Goal: Task Accomplishment & Management: Manage account settings

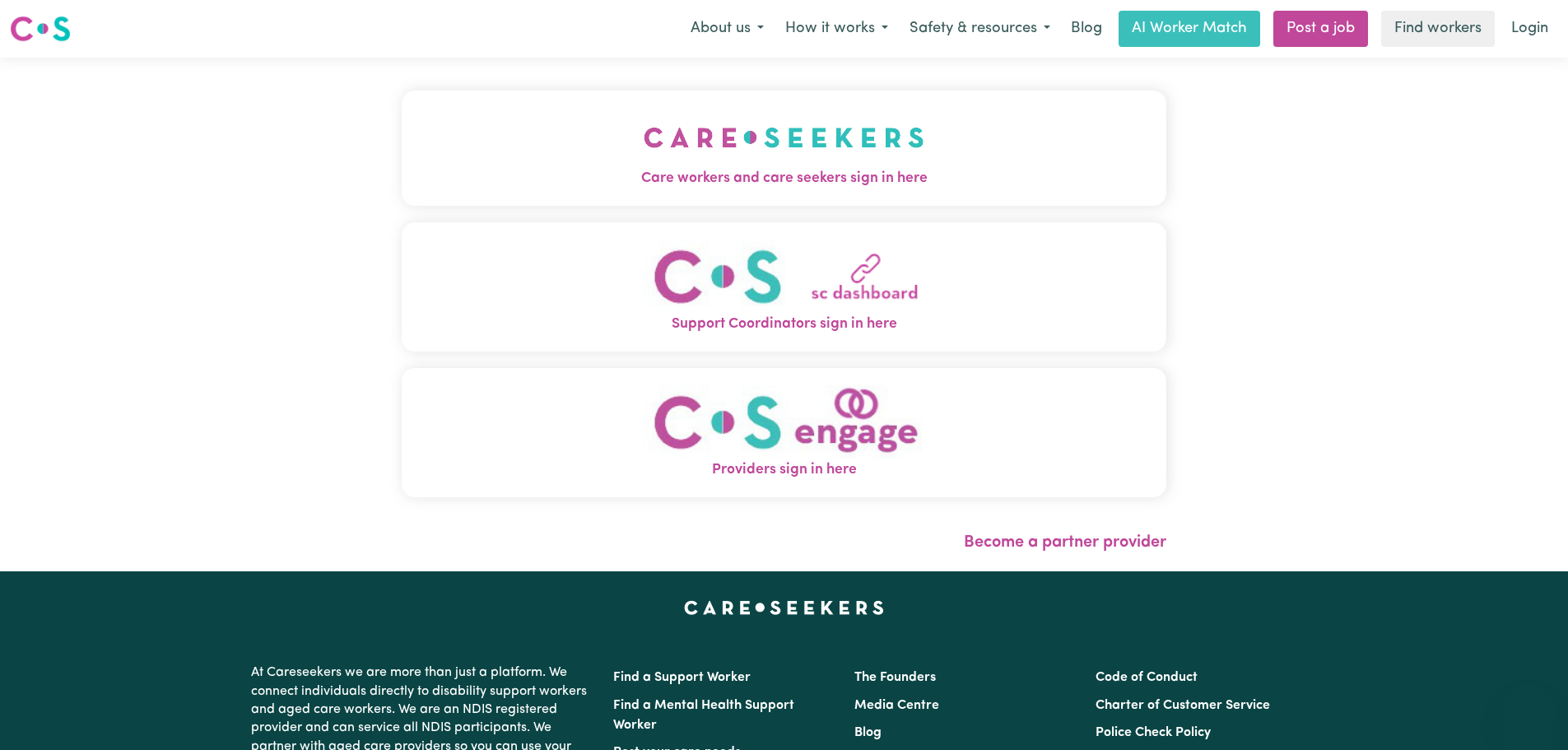
click at [573, 178] on span "Care workers and care seekers sign in here" at bounding box center [784, 179] width 765 height 22
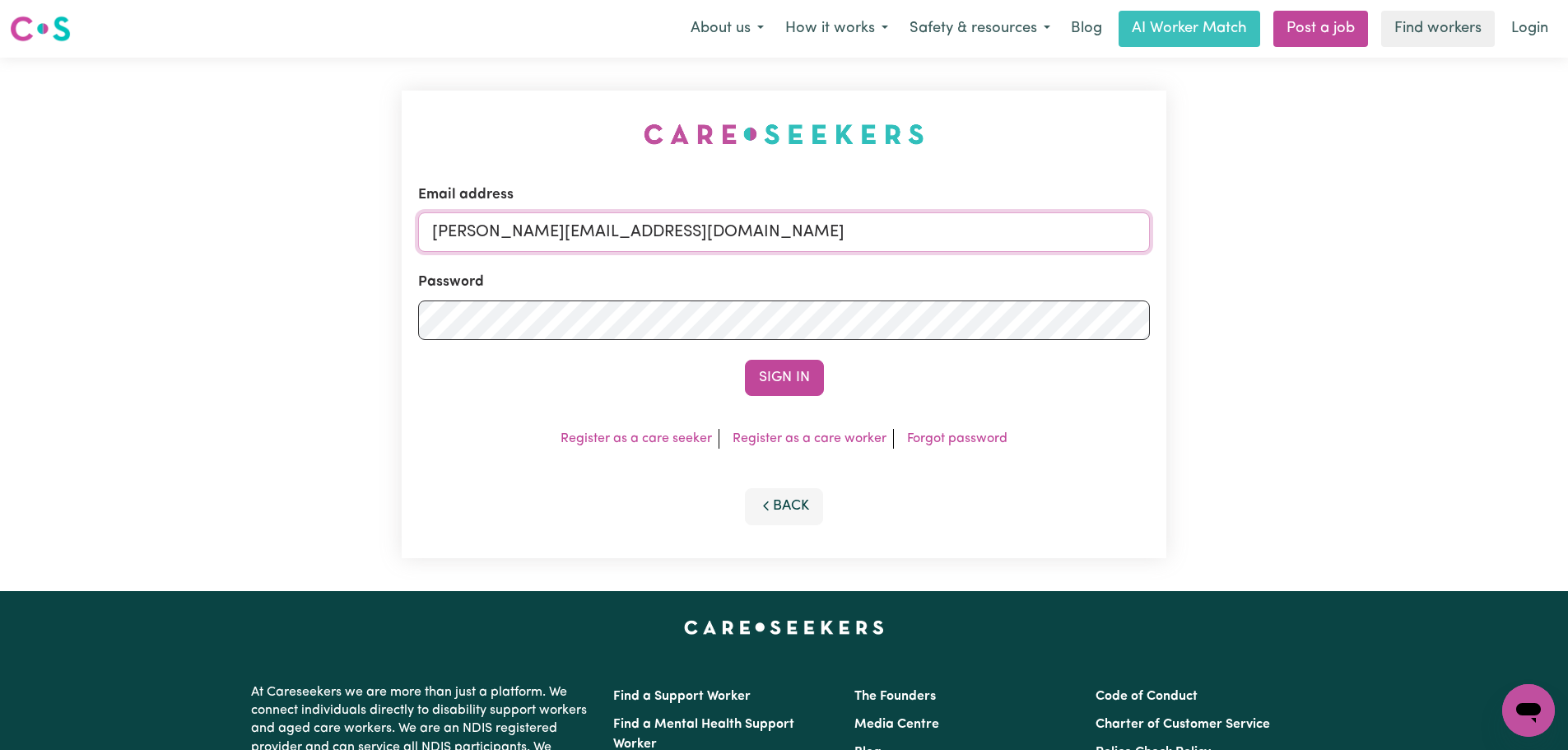
click at [791, 232] on input "[PERSON_NAME][EMAIL_ADDRESS][DOMAIN_NAME]" at bounding box center [783, 232] width 731 height 39
type input "[PERSON_NAME]+en [PERSON_NAME][EMAIL_ADDRESS][PERSON_NAME][DOMAIN_NAME] [PERSON…"
drag, startPoint x: 698, startPoint y: 239, endPoint x: 524, endPoint y: 232, distance: 174.1
click at [515, 236] on input "[PERSON_NAME]+en [PERSON_NAME][EMAIL_ADDRESS][PERSON_NAME][DOMAIN_NAME] [PERSON…" at bounding box center [783, 232] width 731 height 39
click at [762, 232] on input "[PERSON_NAME]+en [PERSON_NAME][EMAIL_ADDRESS][PERSON_NAME][DOMAIN_NAME] [PERSON…" at bounding box center [783, 232] width 731 height 39
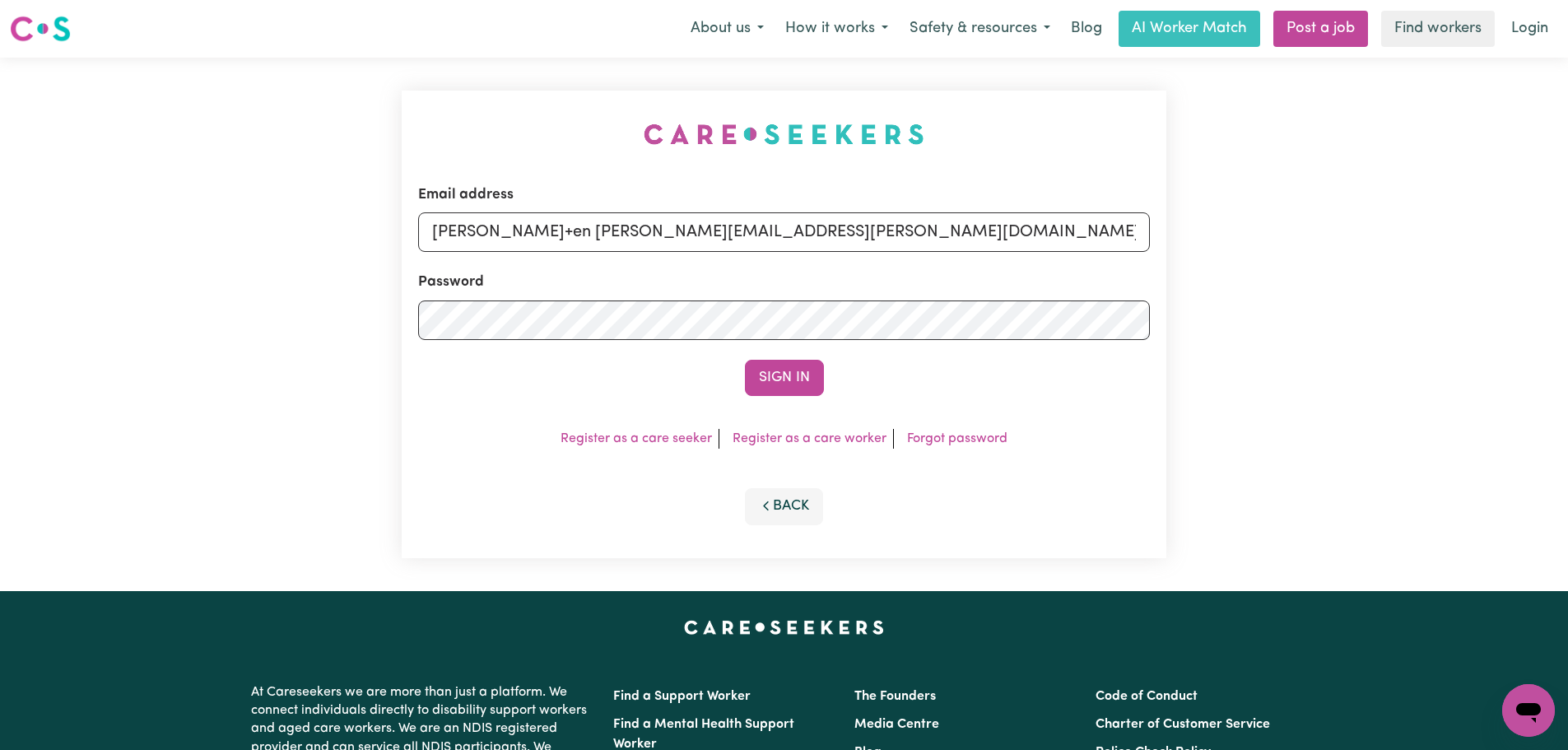
click at [761, 232] on input "[PERSON_NAME]+en [PERSON_NAME][EMAIL_ADDRESS][PERSON_NAME][DOMAIN_NAME] [PERSON…" at bounding box center [783, 232] width 731 height 39
click at [761, 232] on input "[PERSON_NAME]+en [PERSON_NAME][EMAIL_ADDRESS][PERSON_NAME][DOMAIN_NAME] [PERSON…" at bounding box center [783, 232] width 731 height 39
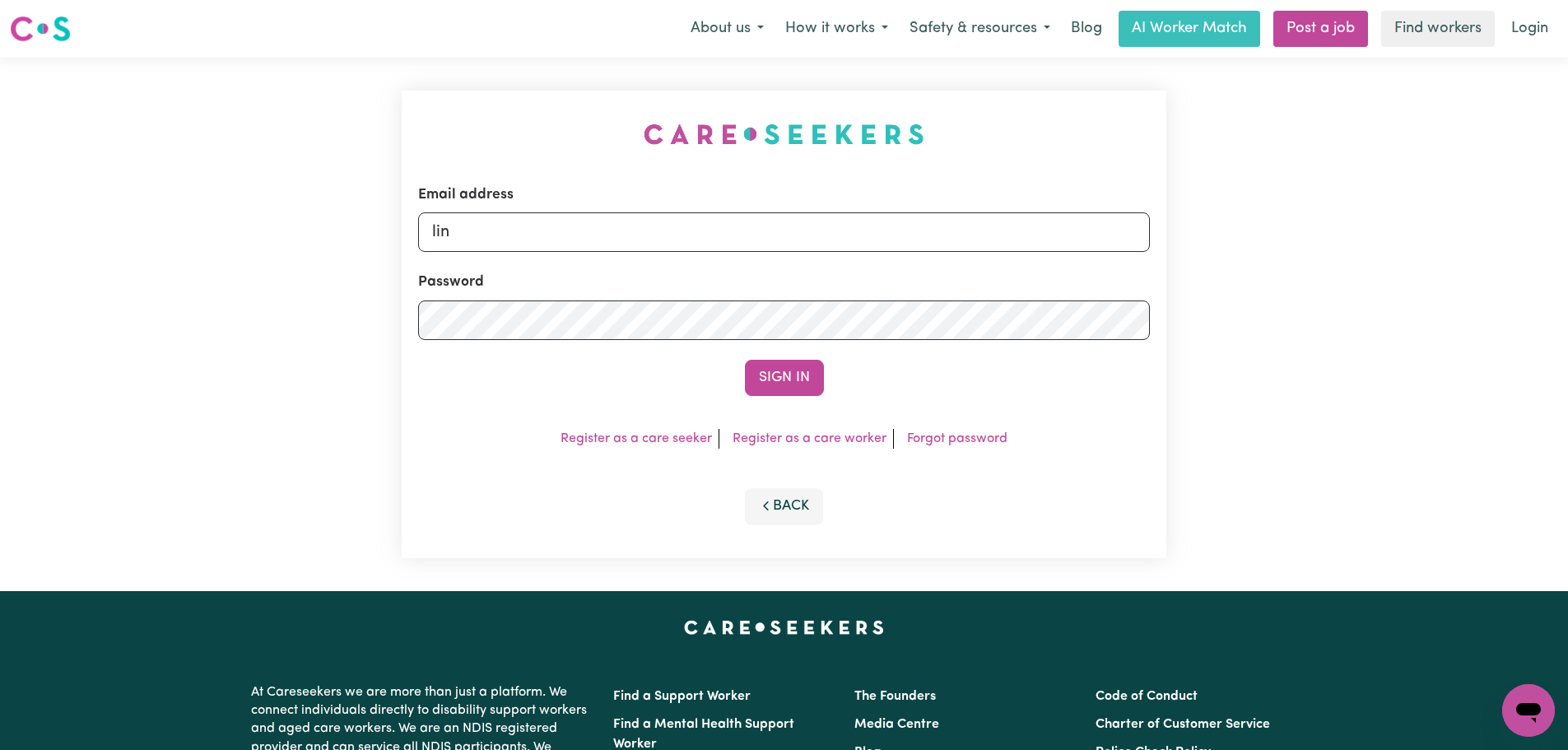
type input "[PERSON_NAME][EMAIL_ADDRESS][DOMAIN_NAME]"
click at [817, 385] on button "Sign In" at bounding box center [784, 377] width 79 height 36
click at [695, 244] on input "[PERSON_NAME][EMAIL_ADDRESS][DOMAIN_NAME]" at bounding box center [783, 232] width 731 height 39
drag, startPoint x: 829, startPoint y: 235, endPoint x: 520, endPoint y: 226, distance: 309.1
click at [520, 226] on input "[EMAIL_ADDRESS][DOMAIN_NAME]" at bounding box center [783, 232] width 731 height 39
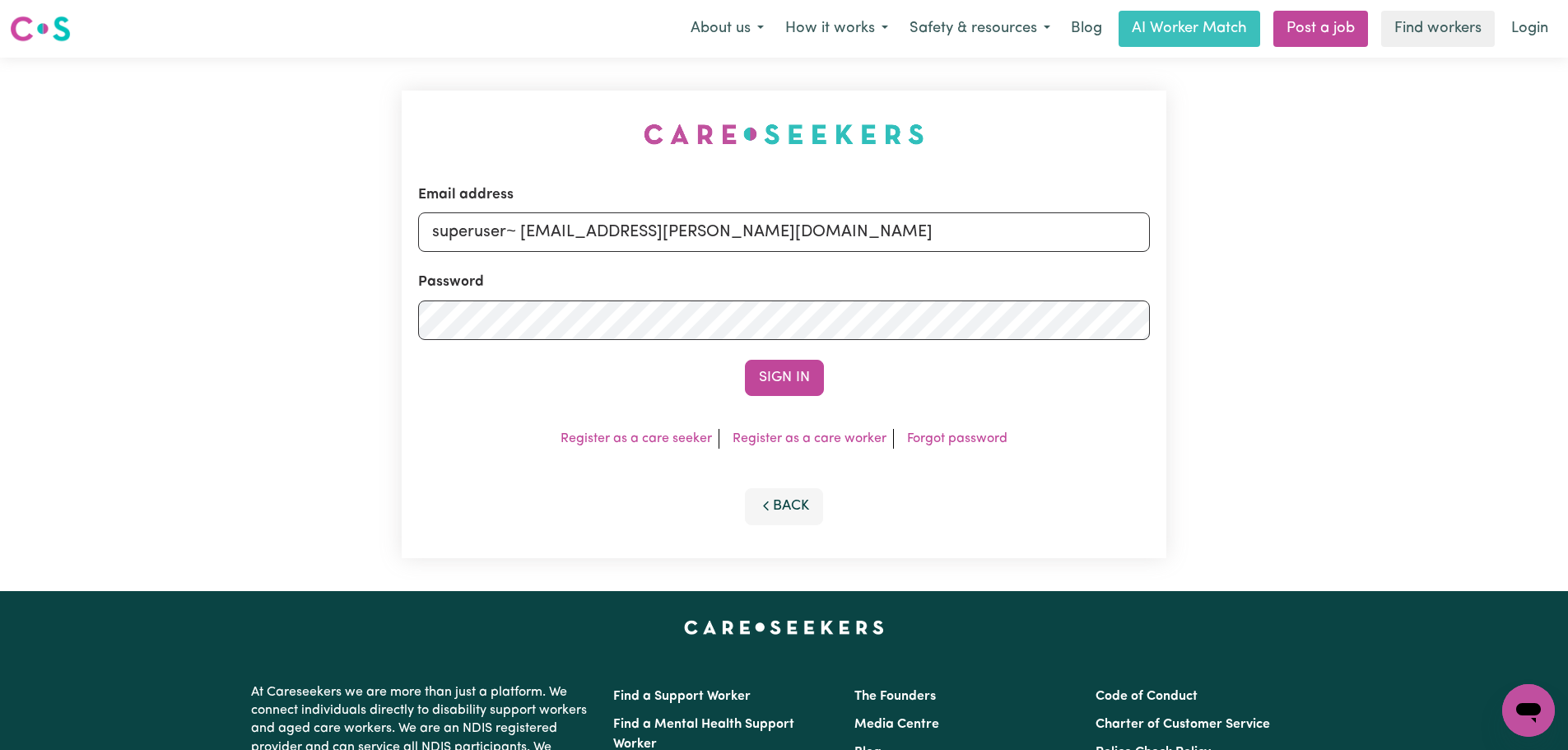
click at [525, 227] on input "superuser~ hall.anita@hotmail.com" at bounding box center [783, 232] width 731 height 39
type input "superuser~hall.anita@hotmail.com"
click at [745, 360] on button "Sign In" at bounding box center [784, 377] width 79 height 36
